Goal: Task Accomplishment & Management: Manage account settings

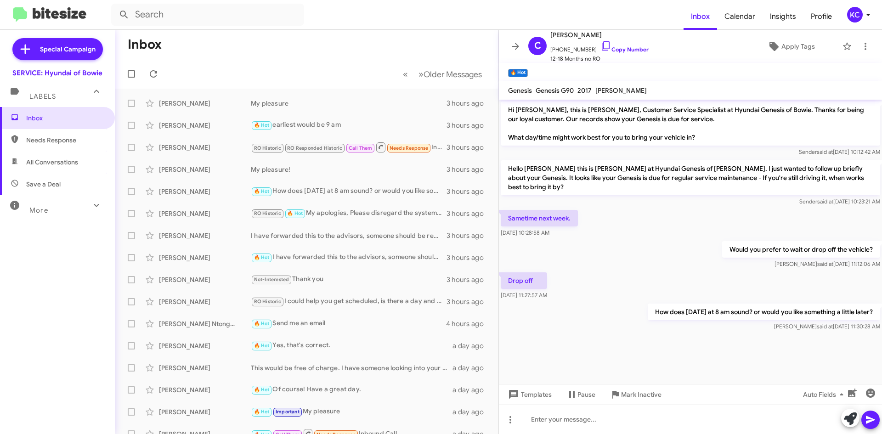
click at [302, 44] on mat-toolbar-row "Inbox" at bounding box center [307, 44] width 384 height 29
click at [859, 24] on mat-toolbar "Inbox Calendar Insights Profile KC" at bounding box center [441, 14] width 882 height 29
click at [858, 22] on div "KC" at bounding box center [855, 15] width 16 height 16
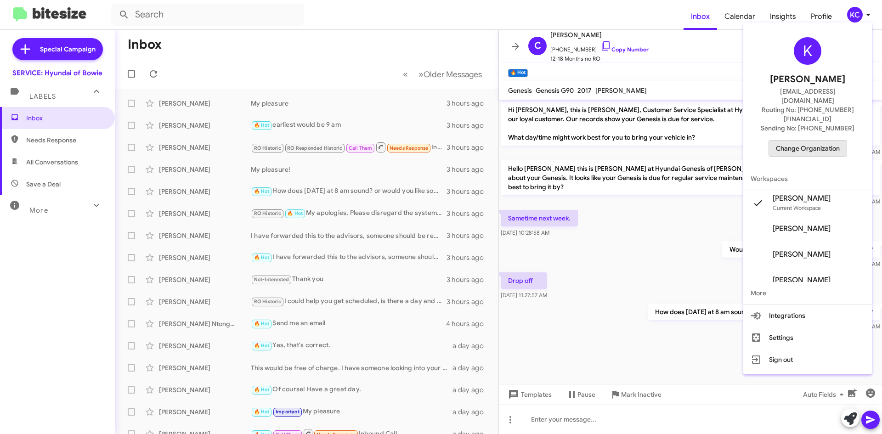
click at [808, 141] on span "Change Organization" at bounding box center [808, 149] width 64 height 16
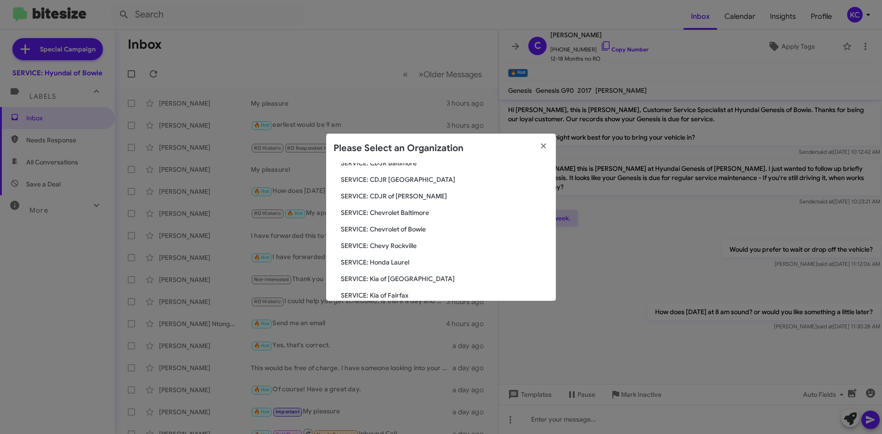
scroll to position [138, 0]
click at [415, 280] on span "SERVICE: Tri-State Subaru" at bounding box center [445, 280] width 208 height 9
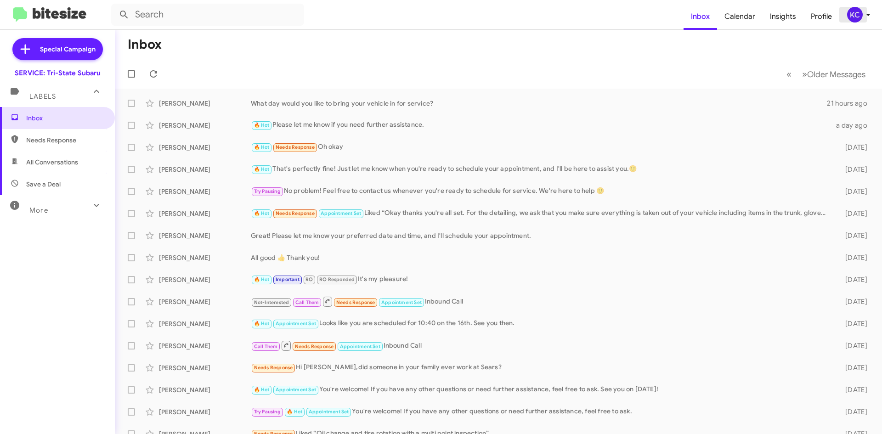
click at [864, 14] on icon at bounding box center [868, 14] width 11 height 11
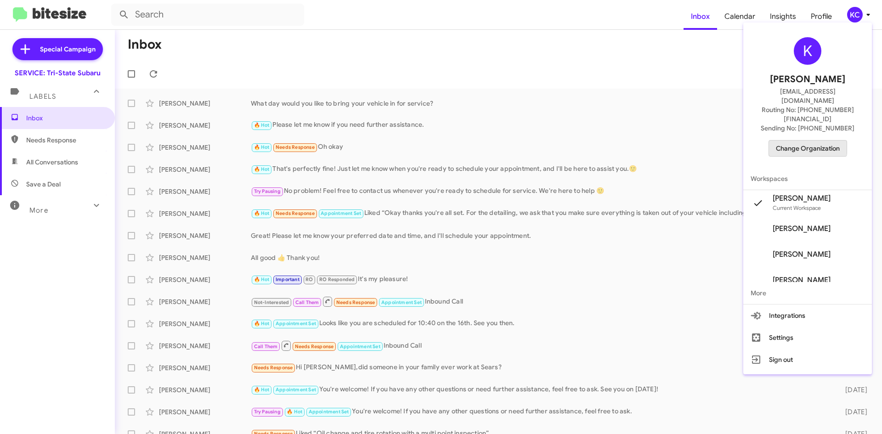
click at [806, 141] on span "Change Organization" at bounding box center [808, 149] width 64 height 16
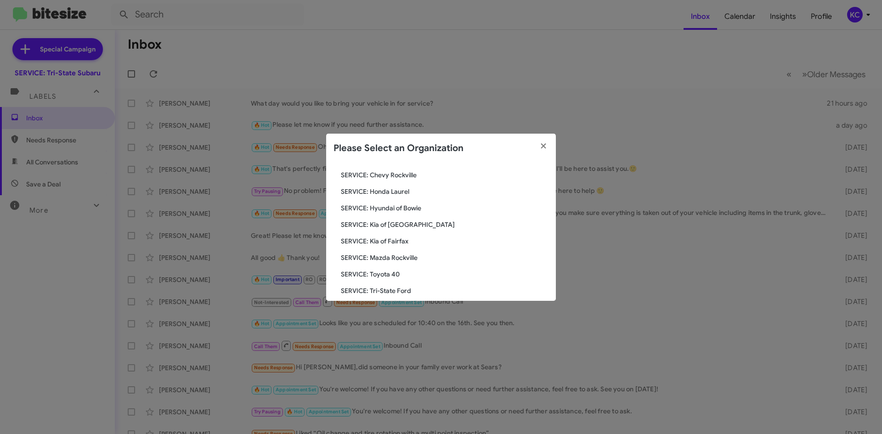
scroll to position [138, 0]
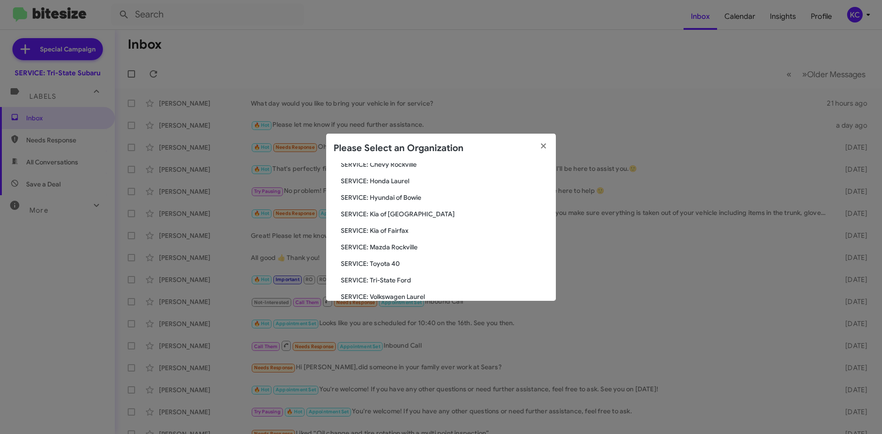
click at [408, 230] on span "SERVICE: Kia of Fairfax" at bounding box center [445, 230] width 208 height 9
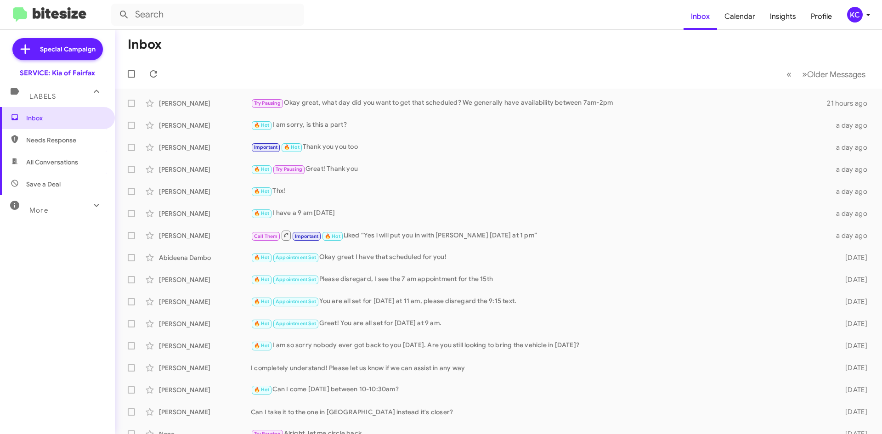
click at [851, 20] on div "KC" at bounding box center [855, 15] width 16 height 16
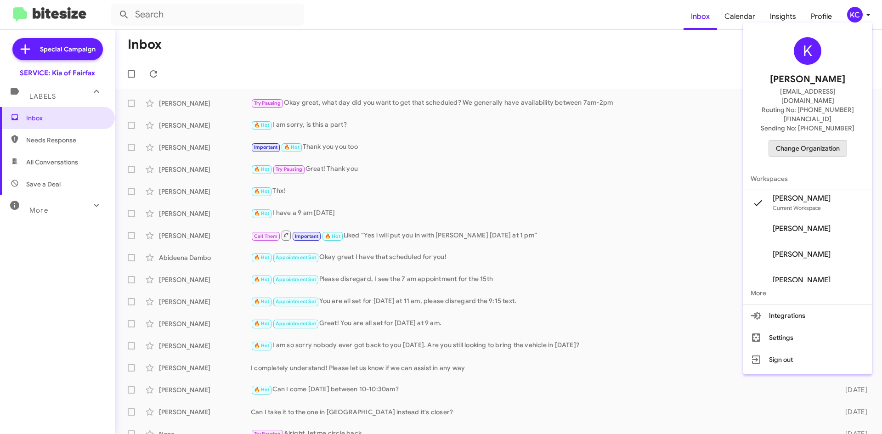
click at [801, 141] on span "Change Organization" at bounding box center [808, 149] width 64 height 16
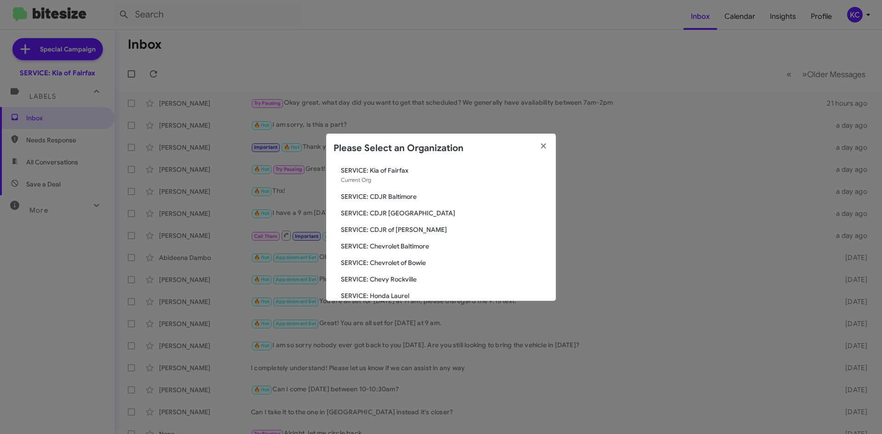
scroll to position [46, 0]
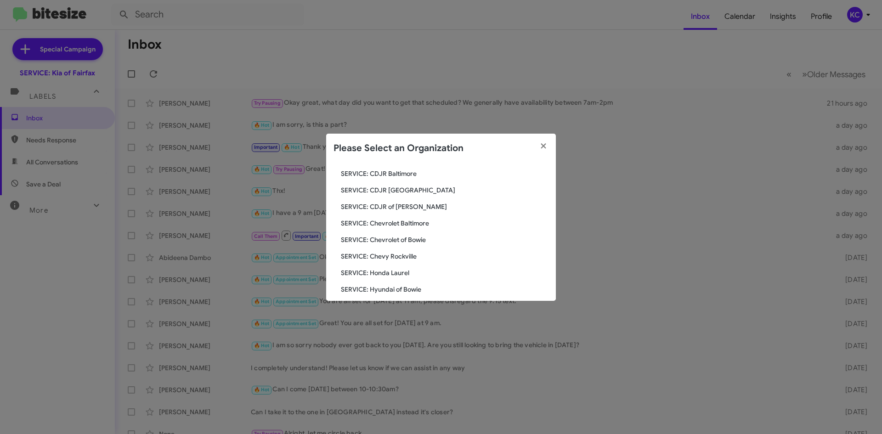
click at [376, 287] on span "SERVICE: Hyundai of Bowie" at bounding box center [445, 289] width 208 height 9
